Goal: Complete application form

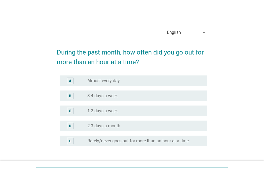
click at [95, 108] on label "1-2 days a week" at bounding box center [102, 110] width 30 height 5
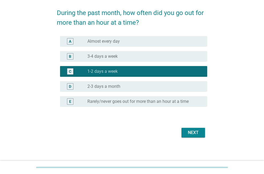
scroll to position [41, 0]
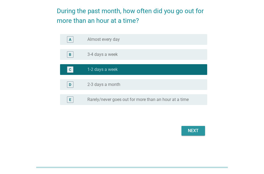
drag, startPoint x: 189, startPoint y: 133, endPoint x: 197, endPoint y: 133, distance: 7.8
click at [189, 133] on div "Next" at bounding box center [193, 130] width 15 height 6
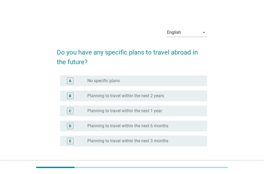
click at [104, 80] on label "No specific plans" at bounding box center [103, 80] width 32 height 5
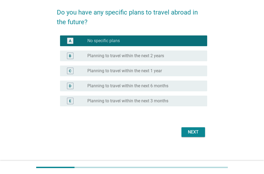
scroll to position [41, 0]
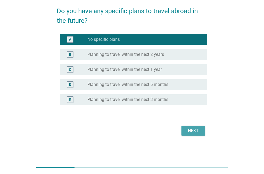
click at [190, 131] on div "Next" at bounding box center [193, 130] width 15 height 6
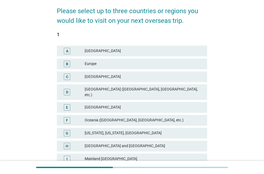
scroll to position [0, 0]
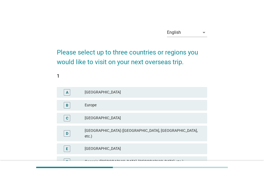
click at [129, 104] on div "Europe" at bounding box center [144, 105] width 118 height 6
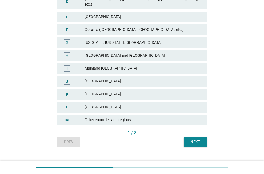
scroll to position [134, 0]
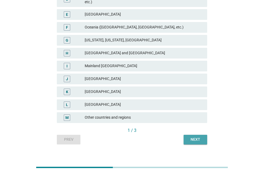
click at [192, 137] on div "Next" at bounding box center [195, 140] width 15 height 6
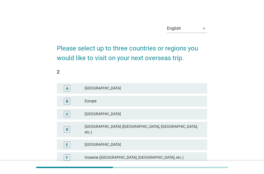
scroll to position [0, 0]
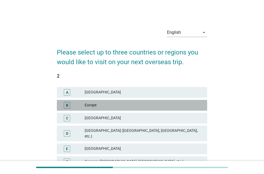
click at [121, 106] on div "Europe" at bounding box center [144, 105] width 118 height 6
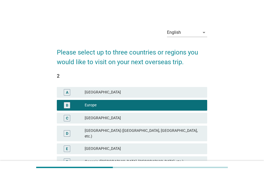
click at [122, 92] on div "[GEOGRAPHIC_DATA]" at bounding box center [144, 92] width 118 height 6
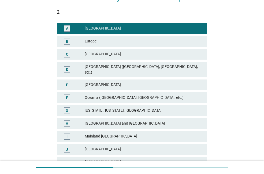
scroll to position [137, 0]
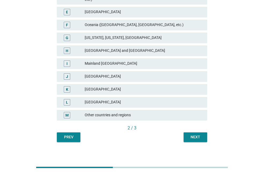
click at [189, 134] on div "Next" at bounding box center [195, 137] width 15 height 6
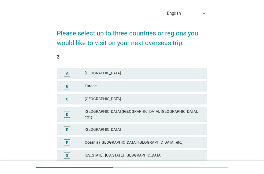
scroll to position [27, 0]
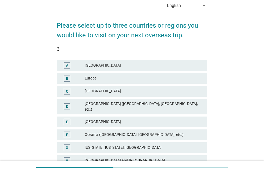
click at [106, 119] on div "[GEOGRAPHIC_DATA]" at bounding box center [144, 122] width 118 height 6
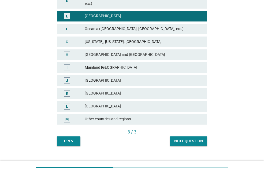
scroll to position [137, 0]
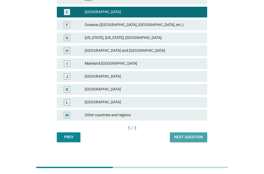
click at [195, 134] on div "Next question" at bounding box center [188, 137] width 29 height 6
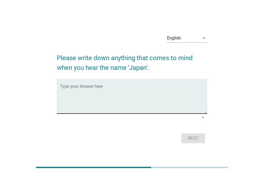
click at [135, 102] on textarea "Type your Answer here" at bounding box center [133, 99] width 147 height 28
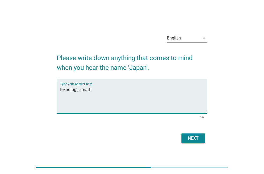
type textarea "teknologi, smart"
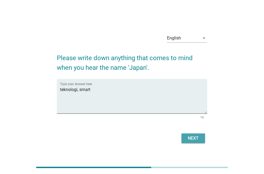
click at [193, 135] on div "Next" at bounding box center [193, 138] width 15 height 6
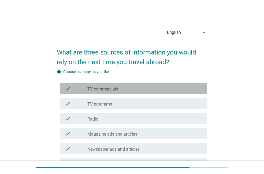
click at [97, 94] on div "check check_box_outline_blank TV commercials" at bounding box center [133, 88] width 147 height 11
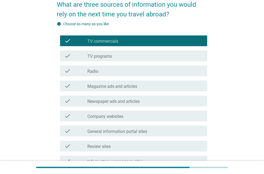
scroll to position [54, 0]
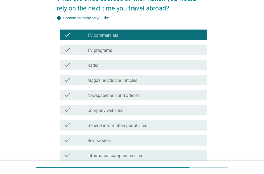
click at [111, 111] on label "Company websites" at bounding box center [105, 110] width 36 height 5
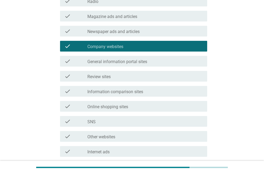
scroll to position [134, 0]
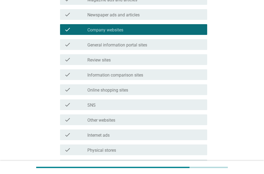
click at [117, 61] on div "check_box_outline_blank Review sites" at bounding box center [145, 59] width 116 height 6
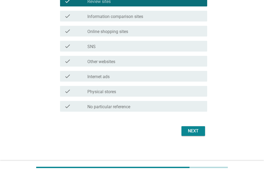
scroll to position [193, 0]
click at [197, 130] on div "Next" at bounding box center [193, 130] width 15 height 6
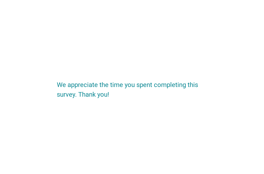
scroll to position [0, 0]
